Goal: Information Seeking & Learning: Learn about a topic

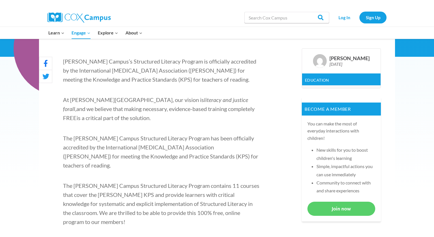
scroll to position [163, 0]
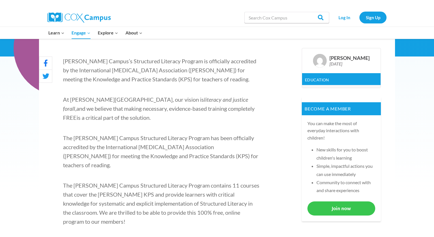
click at [356, 211] on link "Join now" at bounding box center [342, 209] width 68 height 14
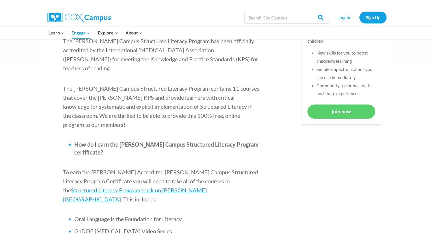
scroll to position [262, 0]
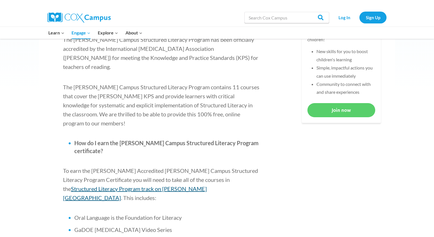
click at [75, 186] on span "Structured Literacy Program track on [PERSON_NAME][GEOGRAPHIC_DATA]" at bounding box center [135, 194] width 144 height 16
